Goal: Information Seeking & Learning: Understand process/instructions

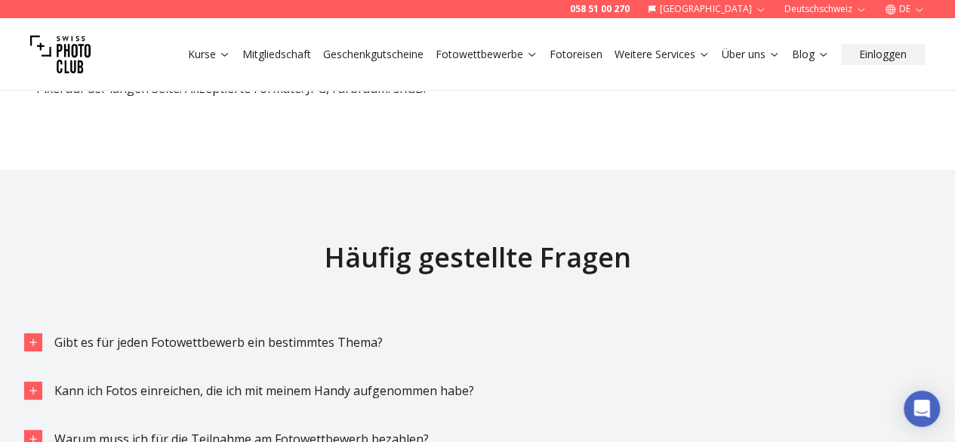
scroll to position [2929, 0]
click at [507, 55] on link "Fotowettbewerbe" at bounding box center [487, 54] width 102 height 15
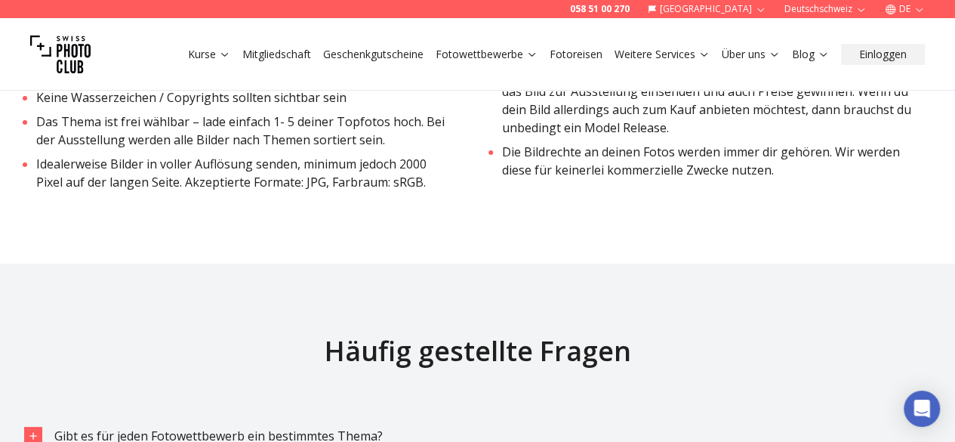
scroll to position [2837, 0]
click at [279, 119] on li "Das Thema ist frei wählbar – lade einfach 1- 5 deiner Topfotos hoch. Bei der Au…" at bounding box center [244, 130] width 417 height 36
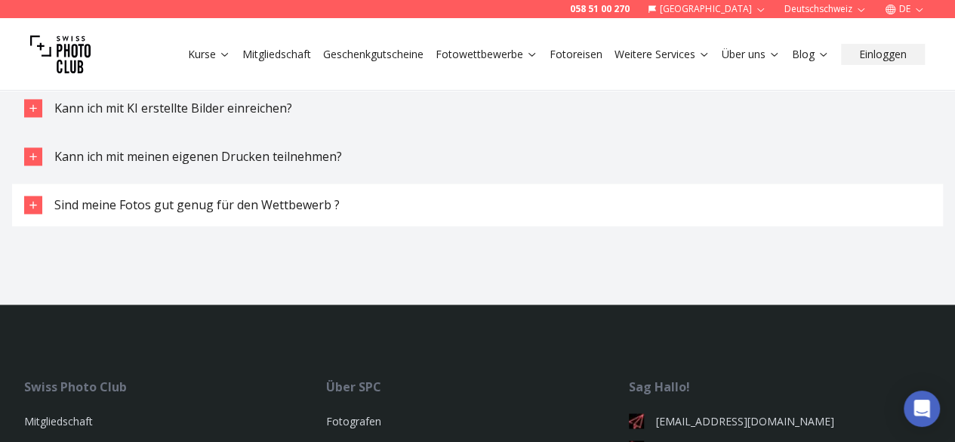
scroll to position [3984, 0]
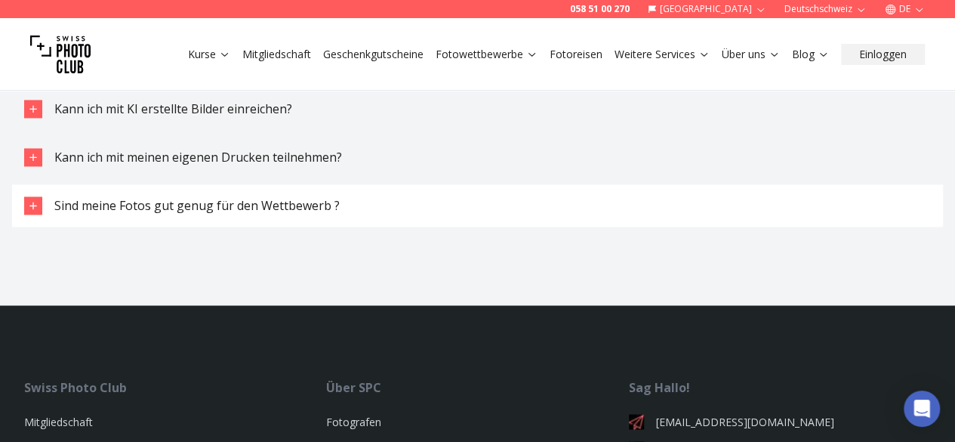
click at [196, 206] on span "Sind meine Fotos gut genug für den Wettbewerb ?" at bounding box center [196, 205] width 285 height 17
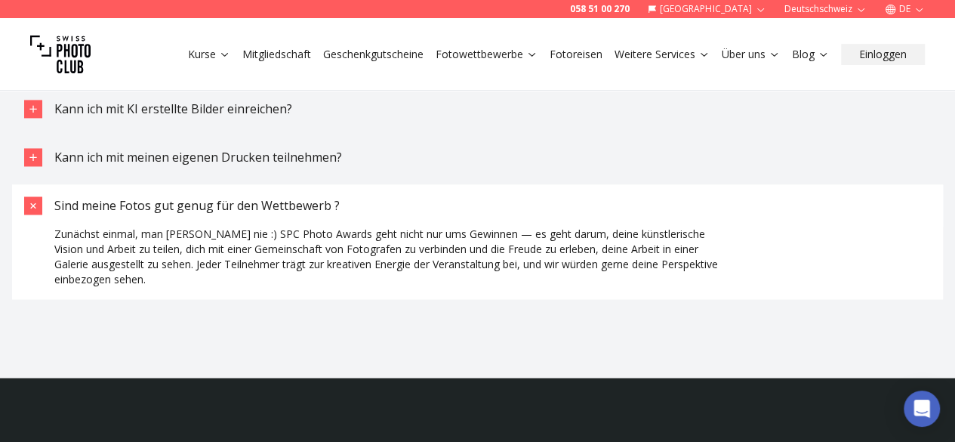
click at [196, 206] on span "Sind meine Fotos gut genug für den Wettbewerb ?" at bounding box center [196, 205] width 285 height 17
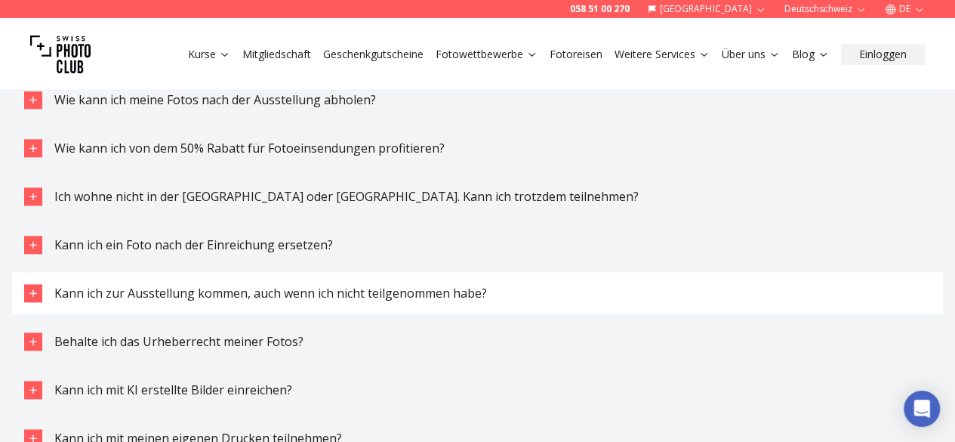
scroll to position [3703, 0]
click at [249, 236] on button "Kann ich ein Foto nach der Einreichung ersetzen?" at bounding box center [477, 245] width 931 height 42
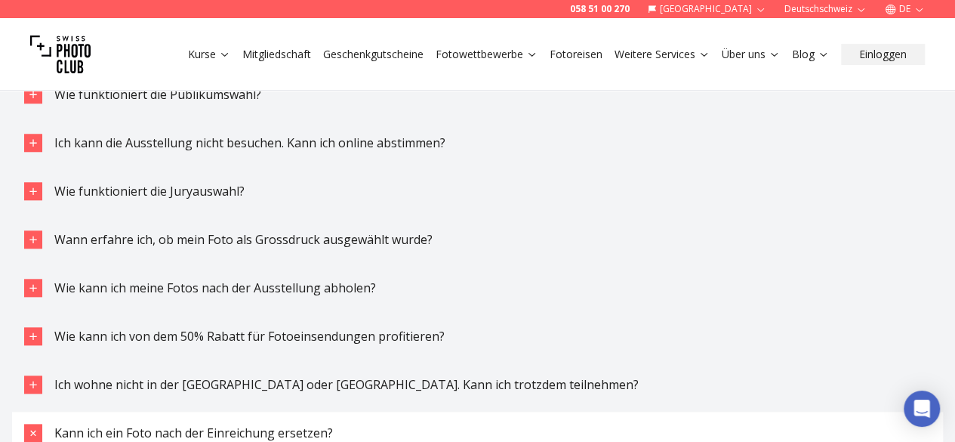
scroll to position [3515, 0]
click at [249, 236] on span "Wann erfahre ich, ob mein Foto als Grossdruck ausgewählt wurde?" at bounding box center [243, 240] width 378 height 17
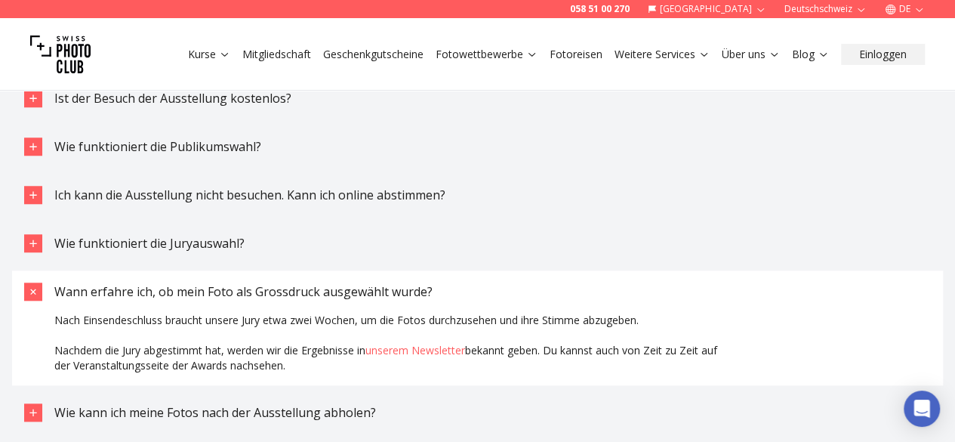
scroll to position [3454, 0]
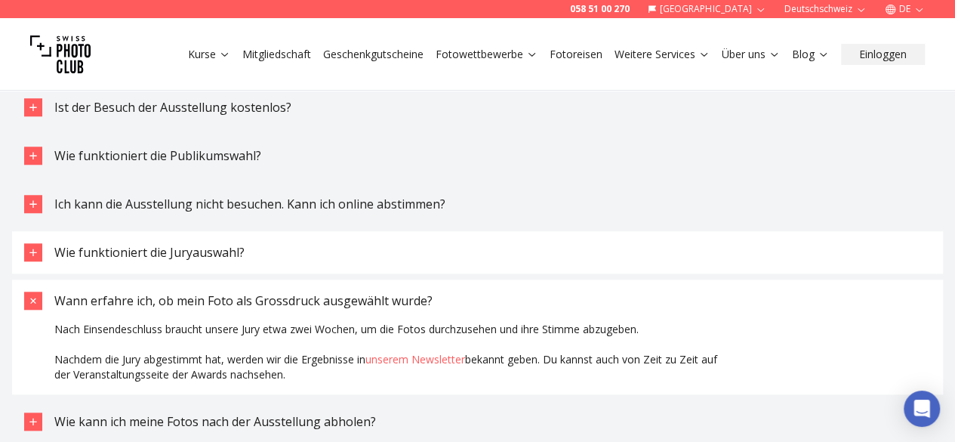
click at [156, 255] on span "Wie funktioniert die Juryauswahl?" at bounding box center [149, 252] width 190 height 17
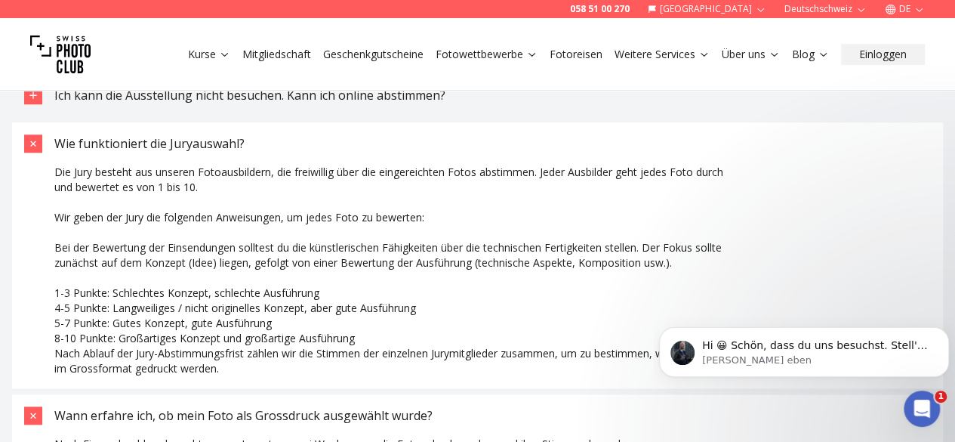
scroll to position [0, 0]
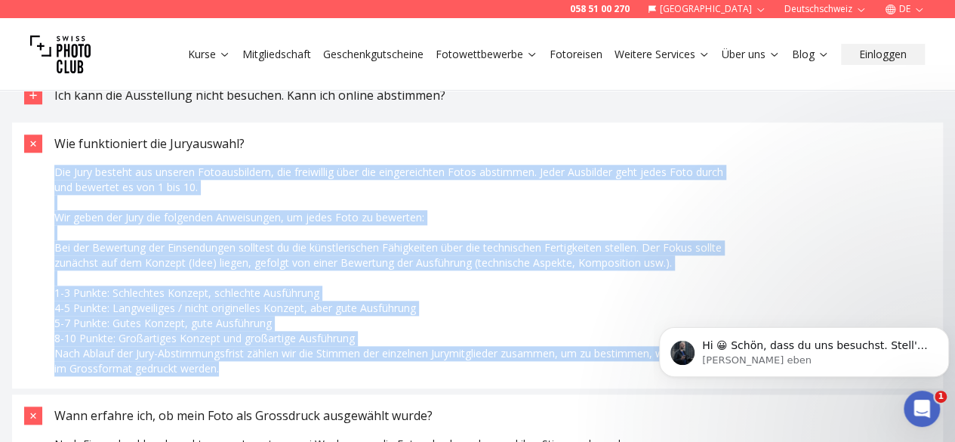
drag, startPoint x: 56, startPoint y: 172, endPoint x: 370, endPoint y: 371, distance: 371.5
click at [370, 371] on span "Die Jury besteht aus unseren Fotoausbildern, die freiwillig über die eingereich…" at bounding box center [392, 270] width 676 height 211
copy span "Die Jury besteht aus unseren Fotoausbildern, die freiwillig über die eingereich…"
click at [370, 371] on p "Nach Ablauf der Jury-Abstimmungsfrist zählen wir die Stimmen der einzelnen Jury…" at bounding box center [392, 361] width 676 height 30
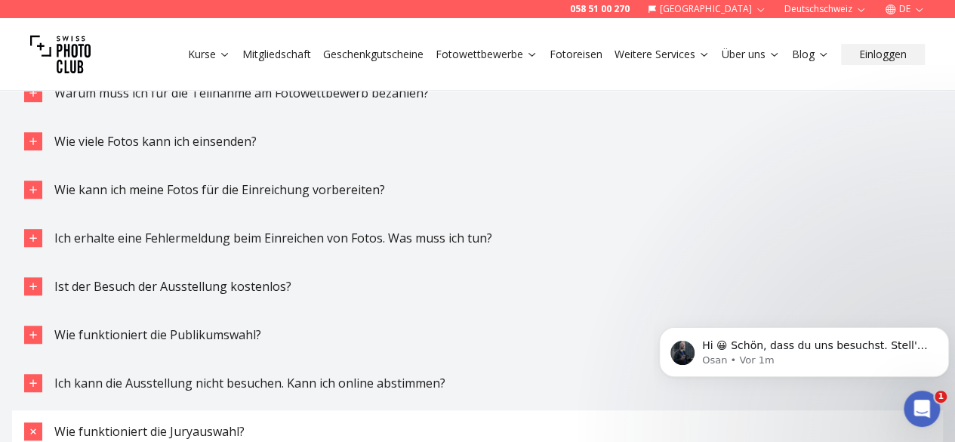
scroll to position [3273, 0]
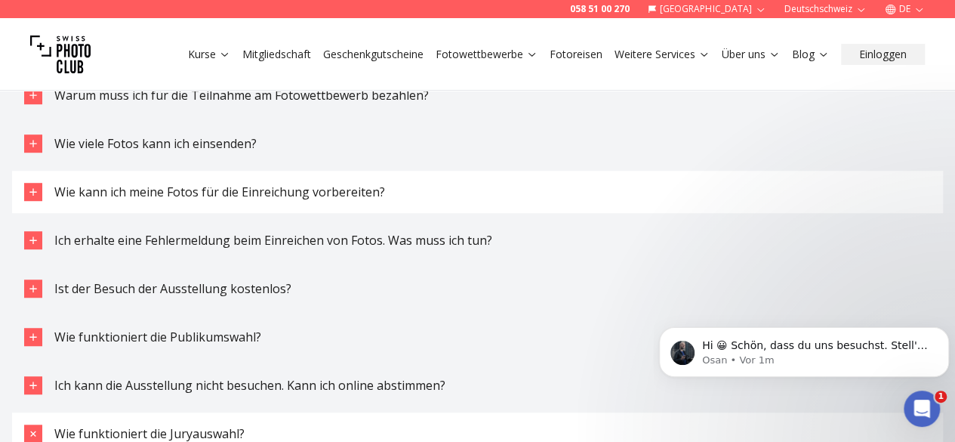
click at [325, 191] on span "Wie kann ich meine Fotos für die Einreichung vorbereiten?" at bounding box center [219, 191] width 331 height 17
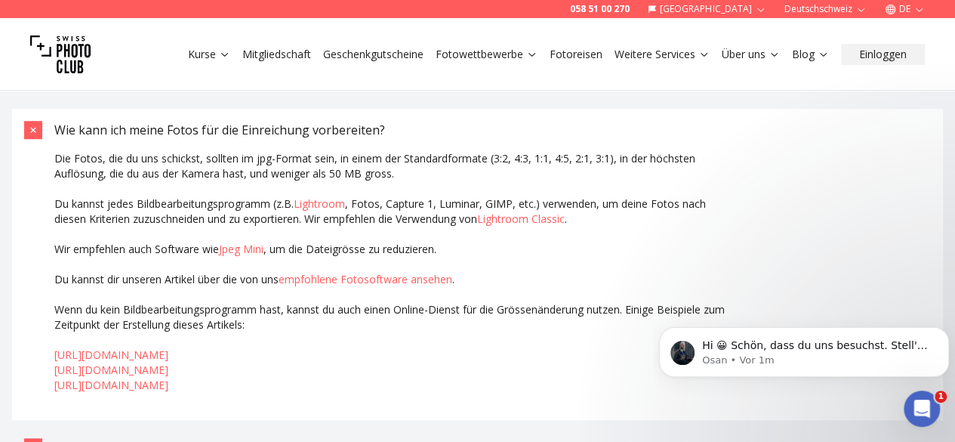
scroll to position [3339, 0]
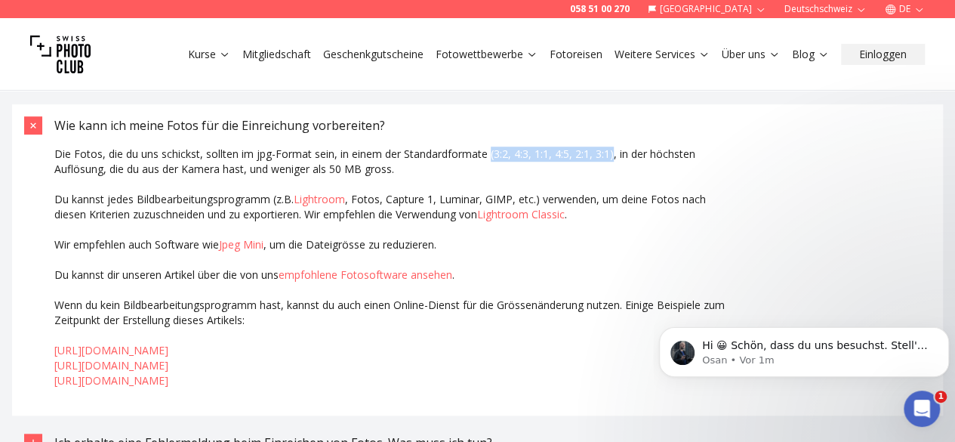
drag, startPoint x: 490, startPoint y: 155, endPoint x: 612, endPoint y: 158, distance: 122.3
click at [612, 158] on p "Die Fotos, die du uns schickst, sollten im jpg-Format sein, in einem der Standa…" at bounding box center [392, 161] width 676 height 30
copy p "(3:2, 4:3, 1:1, 4:5, 2:1, 3:1)"
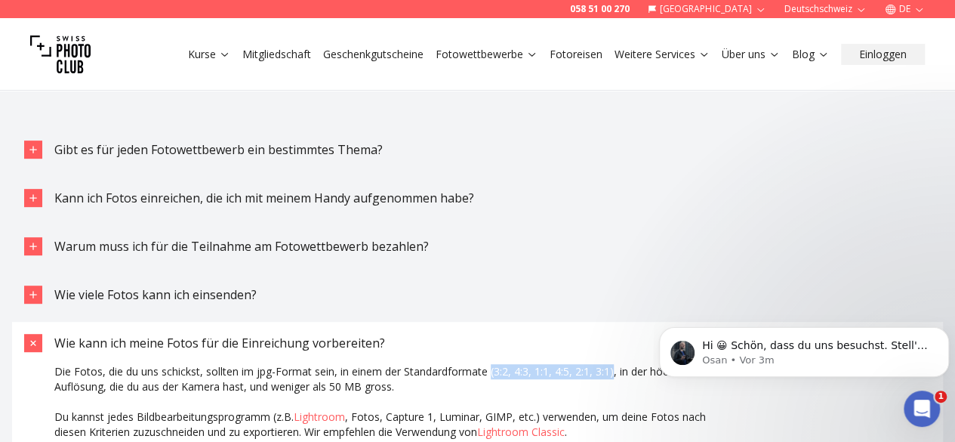
scroll to position [3101, 0]
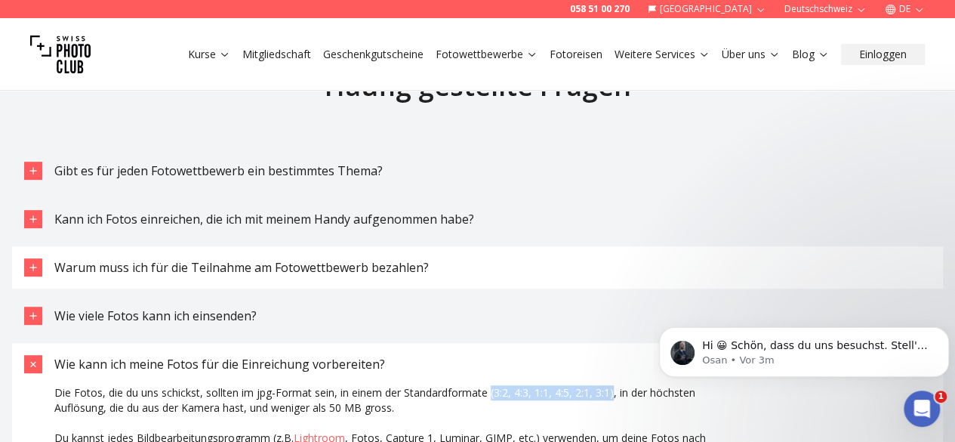
click at [224, 276] on div "Warum muss ich für die Teilnahme am Fotowettbewerb bezahlen?" at bounding box center [241, 267] width 374 height 18
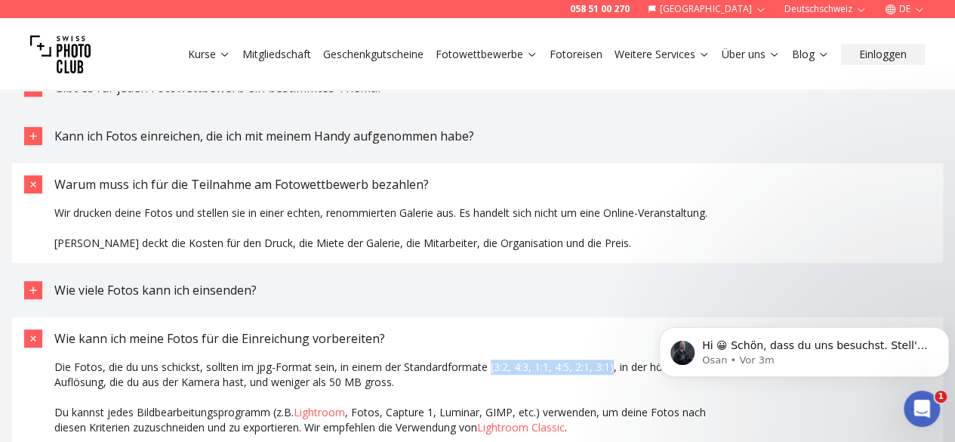
scroll to position [3187, 0]
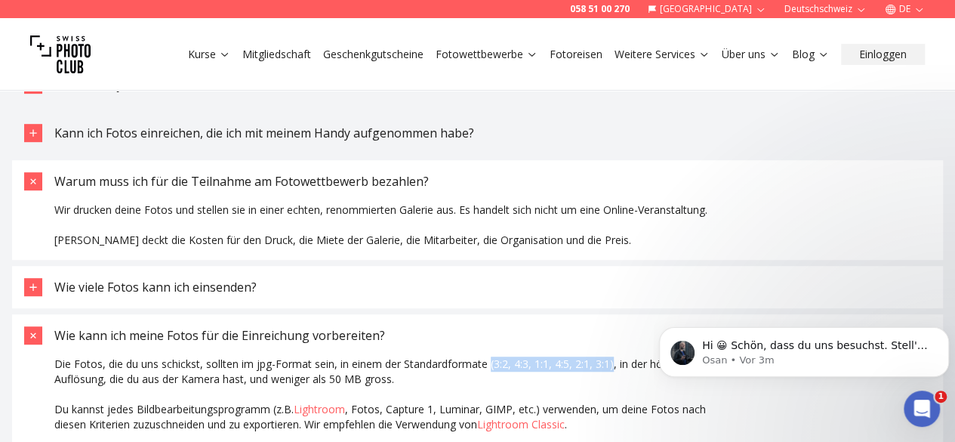
click at [189, 285] on span "Wie viele Fotos kann ich einsenden?" at bounding box center [155, 287] width 202 height 17
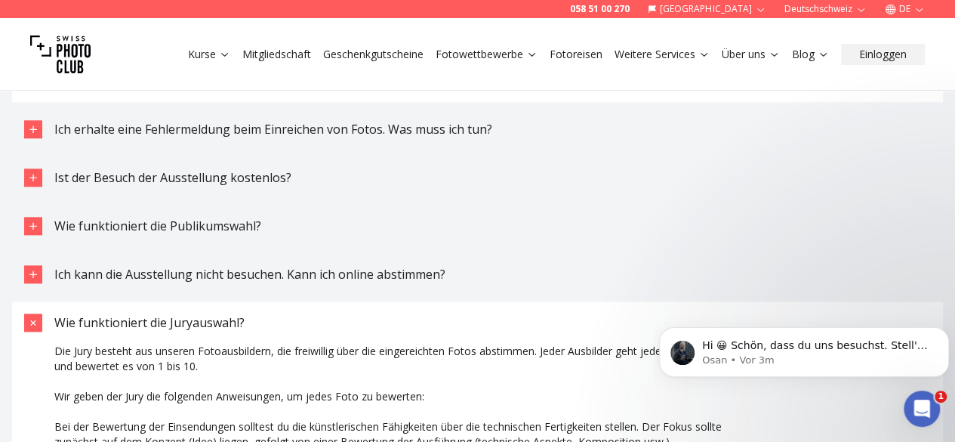
scroll to position [3740, 0]
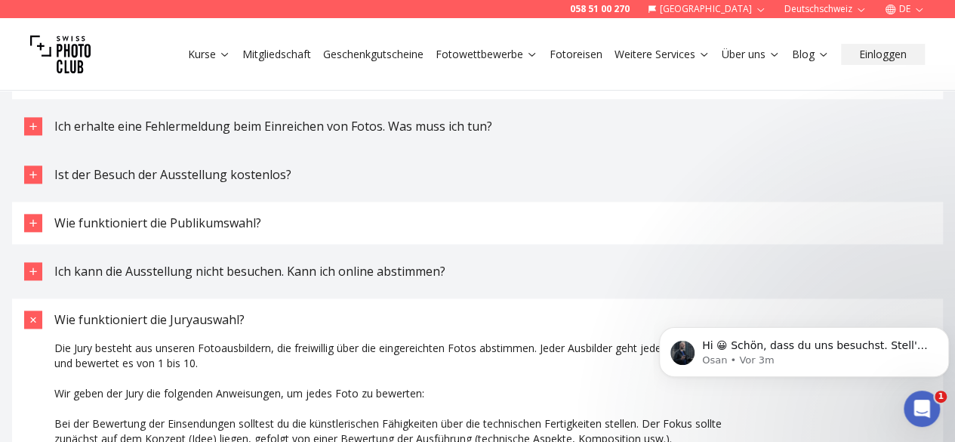
click at [156, 225] on span "Wie funktioniert die Publikumswahl?" at bounding box center [157, 222] width 207 height 17
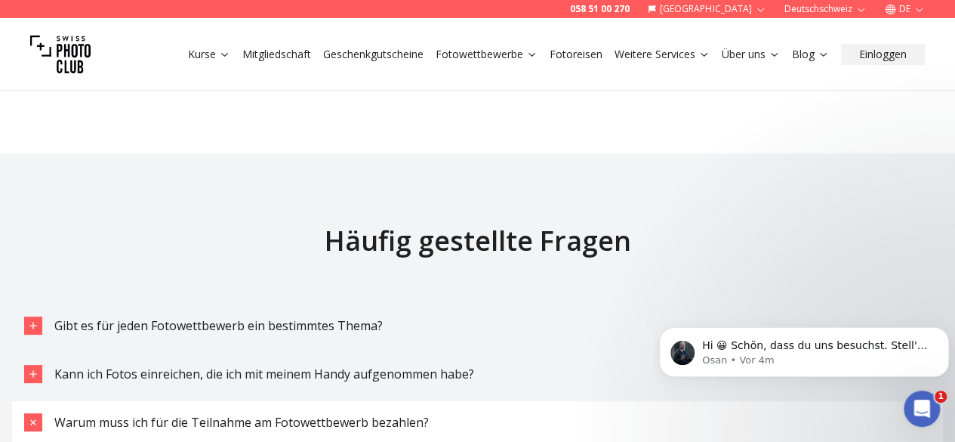
scroll to position [2945, 0]
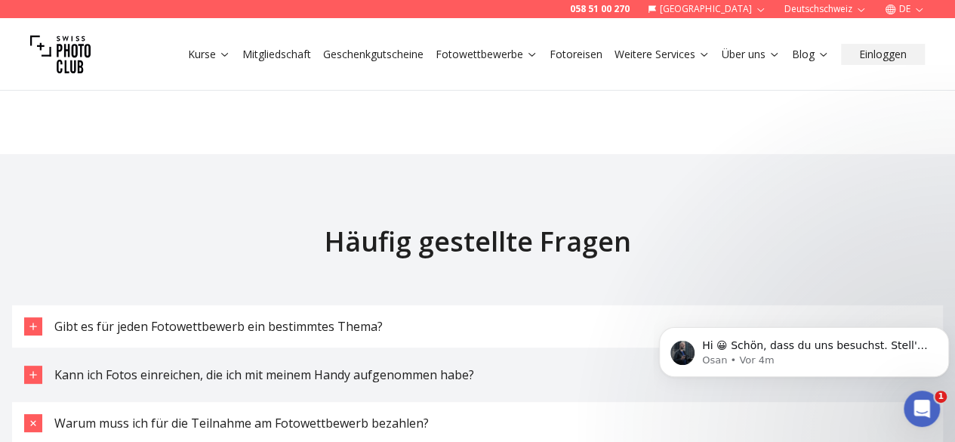
click at [300, 334] on span "Gibt es für jeden Fotowettbewerb ein bestimmtes Thema?" at bounding box center [218, 326] width 328 height 17
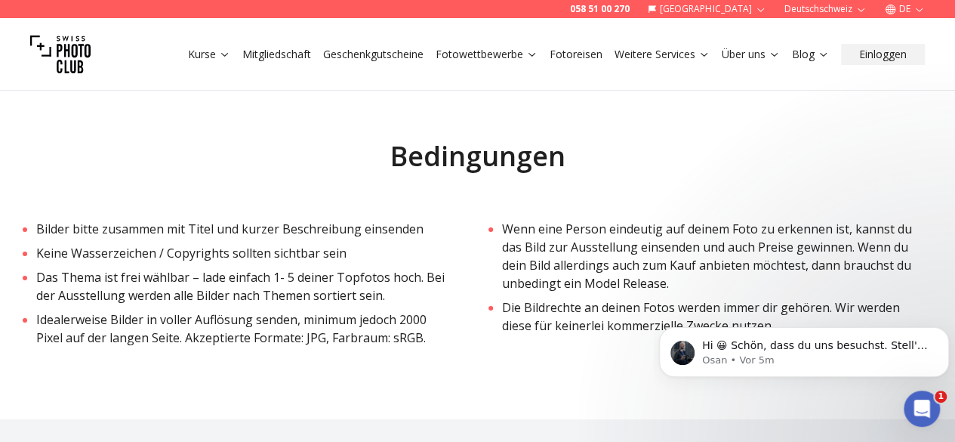
scroll to position [2681, 0]
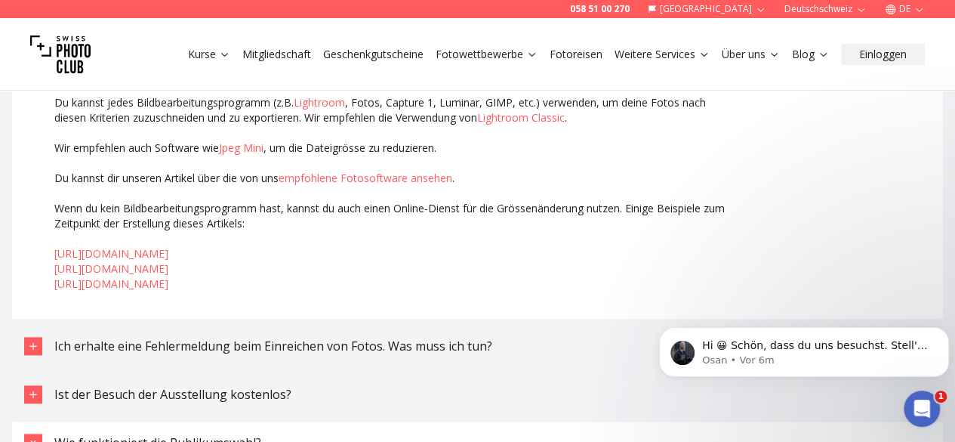
click at [602, 358] on button "Ich erhalte eine Fehlermeldung beim Einreichen von Fotos. Was muss ich tun?" at bounding box center [477, 346] width 931 height 42
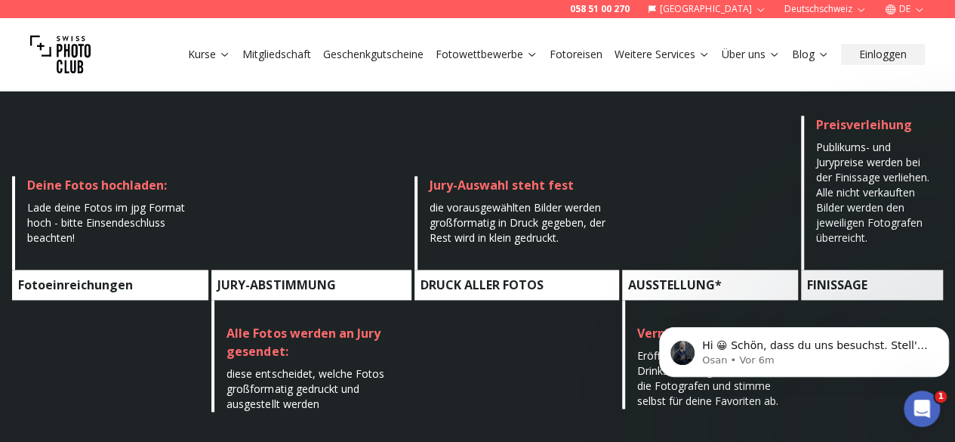
scroll to position [832, 0]
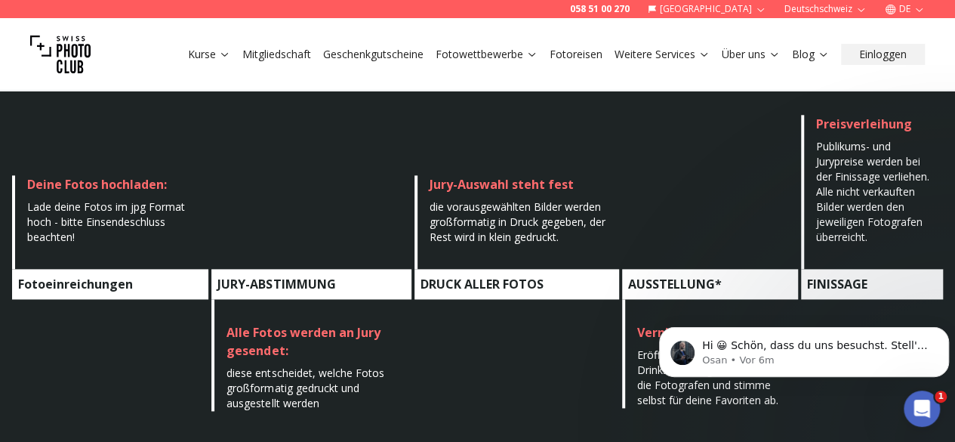
click at [489, 179] on span "Jury-Auswahl steht fest" at bounding box center [502, 184] width 144 height 17
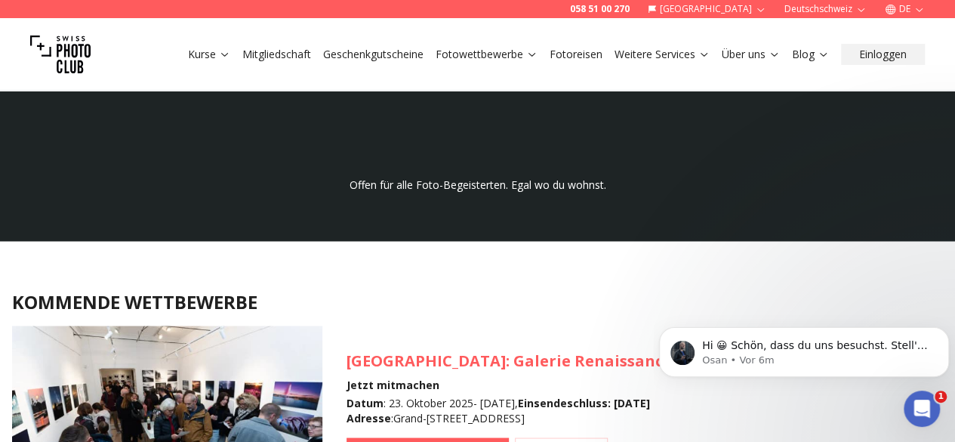
scroll to position [1150, 0]
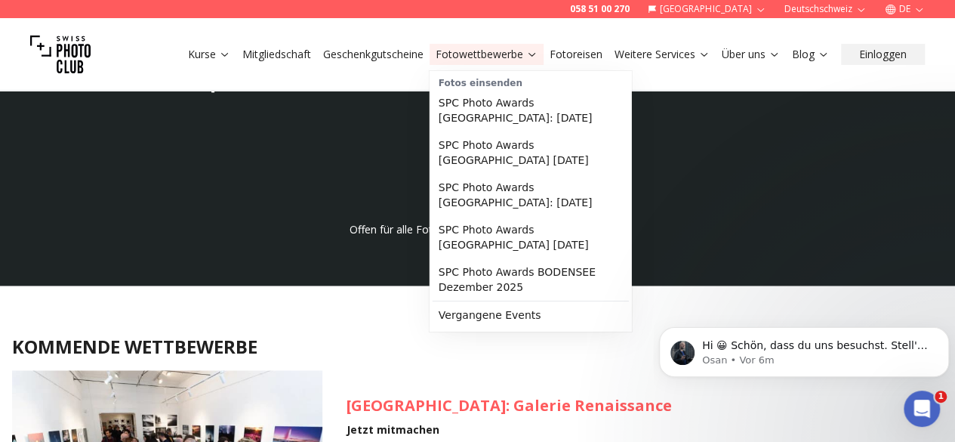
click at [473, 48] on link "Fotowettbewerbe" at bounding box center [487, 54] width 102 height 15
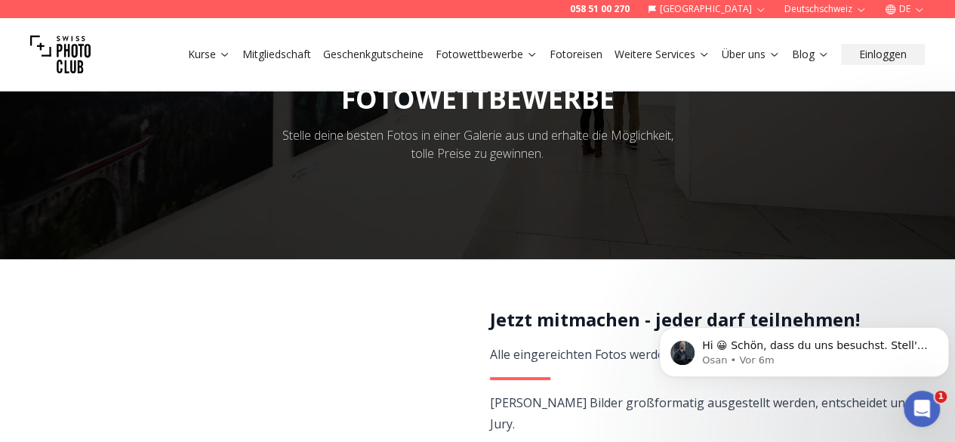
scroll to position [130, 0]
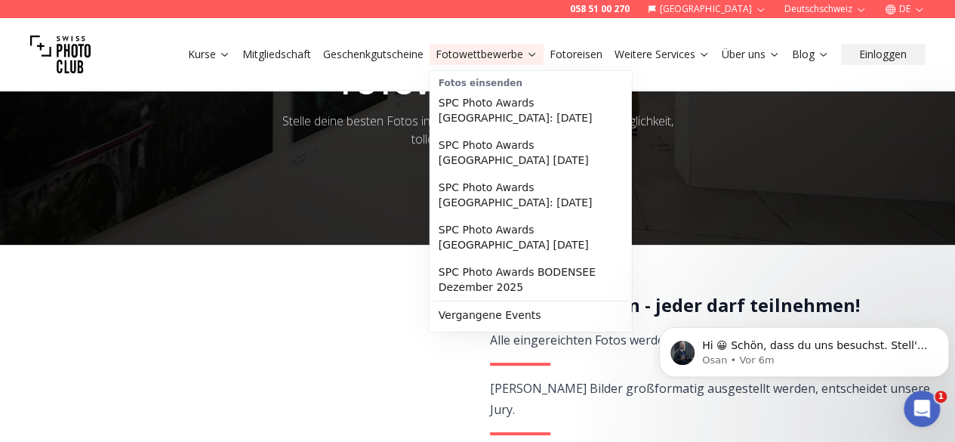
click at [495, 82] on div "Fotos einsenden" at bounding box center [531, 81] width 196 height 15
click at [494, 183] on link "SPC Photo Awards [GEOGRAPHIC_DATA]: [DATE]" at bounding box center [531, 195] width 196 height 42
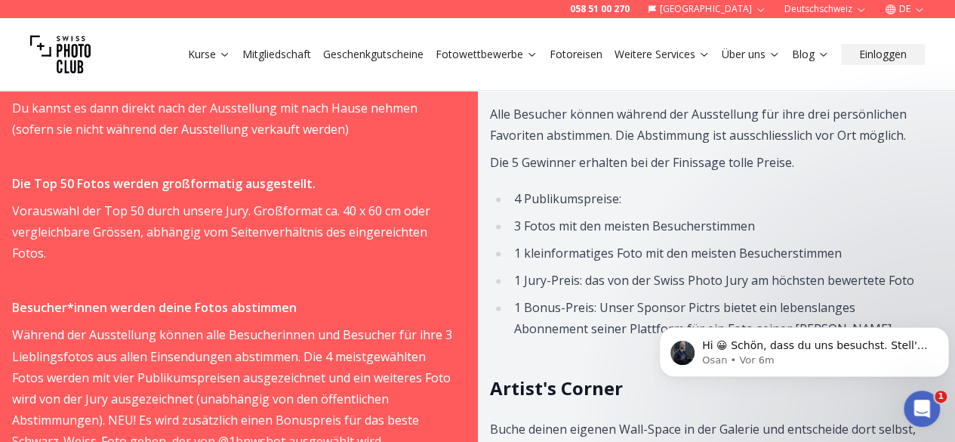
scroll to position [1085, 0]
